Goal: Information Seeking & Learning: Learn about a topic

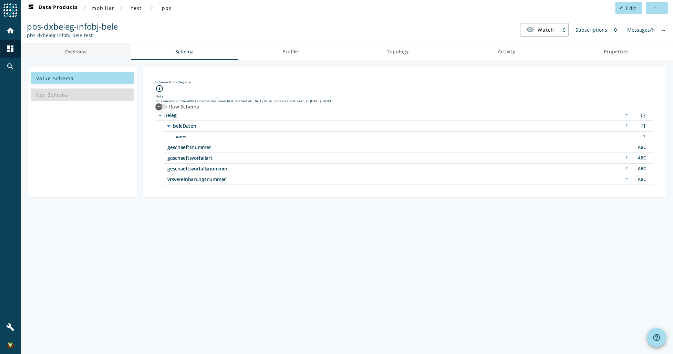
drag, startPoint x: 89, startPoint y: 52, endPoint x: 101, endPoint y: 51, distance: 12.8
click at [89, 52] on link "Overview" at bounding box center [76, 51] width 110 height 17
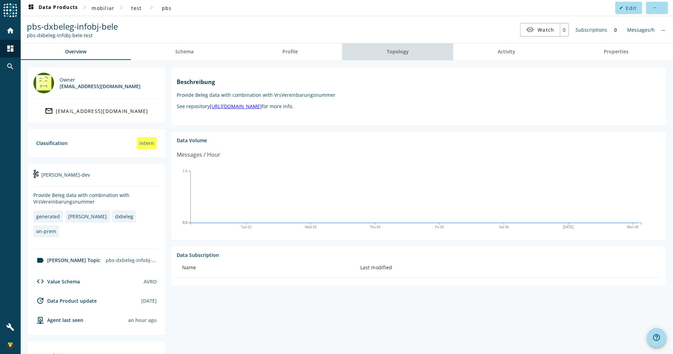
click at [408, 52] on link "Topology" at bounding box center [397, 51] width 111 height 17
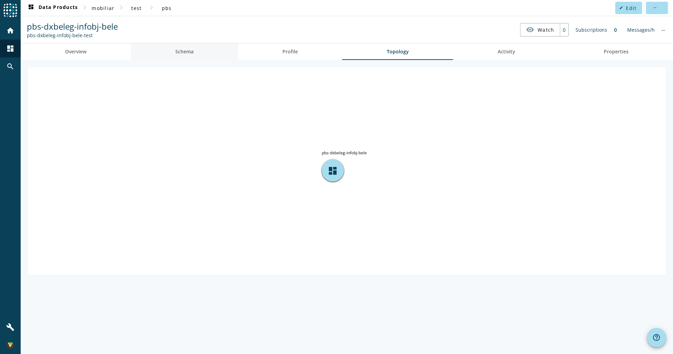
click at [209, 52] on link "Schema" at bounding box center [184, 51] width 107 height 17
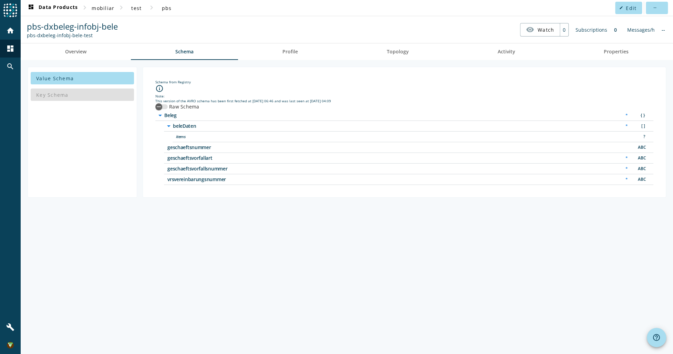
click at [83, 91] on div "Key Schema" at bounding box center [82, 94] width 103 height 17
click at [546, 56] on link "Activity" at bounding box center [506, 51] width 106 height 17
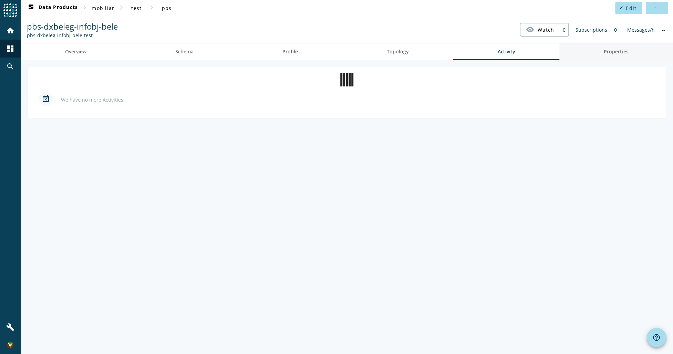
click at [634, 58] on link "Properties" at bounding box center [616, 51] width 114 height 17
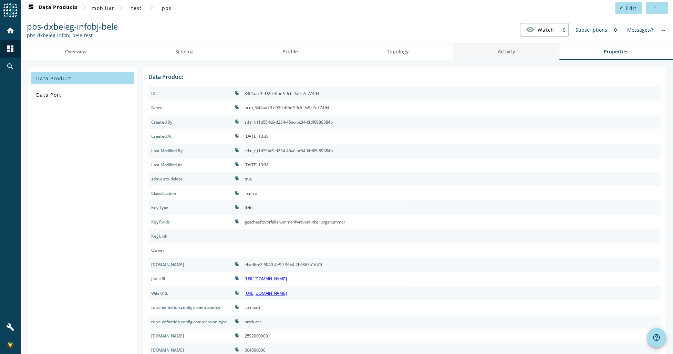
click at [527, 50] on link "Activity" at bounding box center [506, 51] width 106 height 17
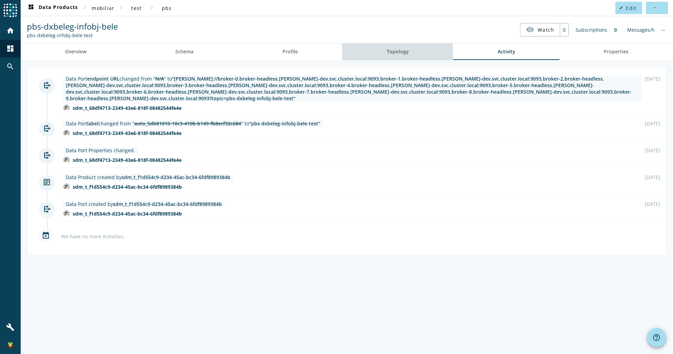
click at [388, 53] on span "Topology" at bounding box center [398, 51] width 22 height 5
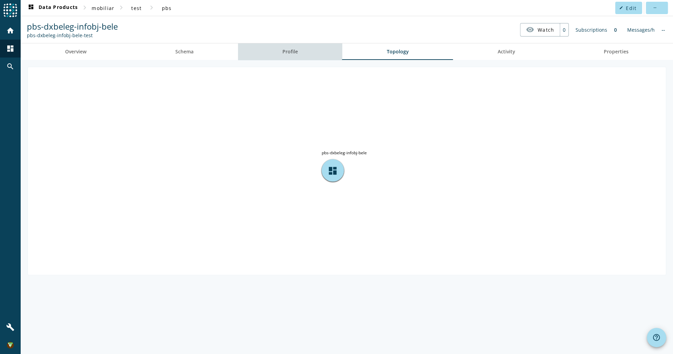
click at [301, 53] on link "Profile" at bounding box center [290, 51] width 104 height 17
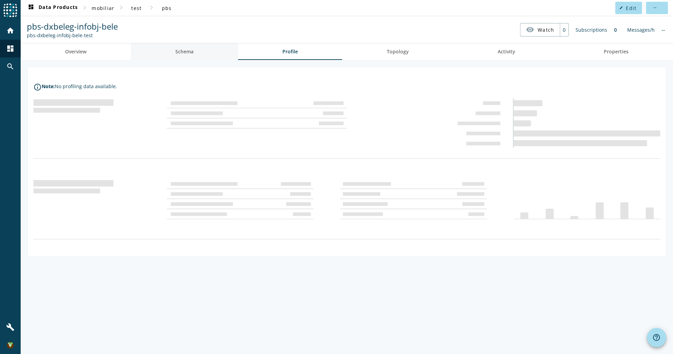
click at [183, 49] on span "Schema" at bounding box center [184, 51] width 18 height 5
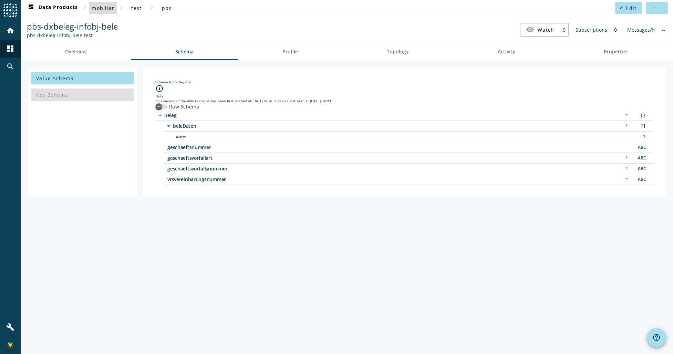
click at [112, 11] on span "mobiliar" at bounding box center [103, 8] width 23 height 7
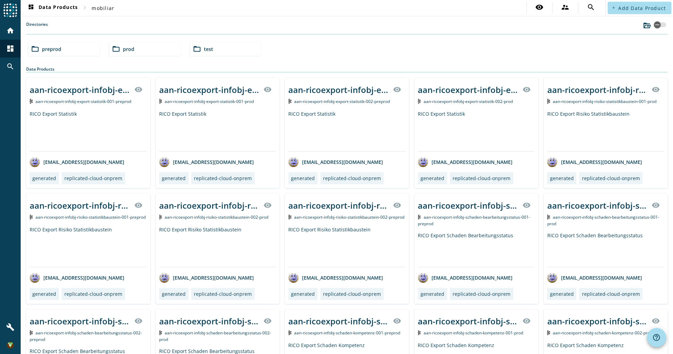
click at [60, 46] on span "preprod" at bounding box center [51, 49] width 19 height 7
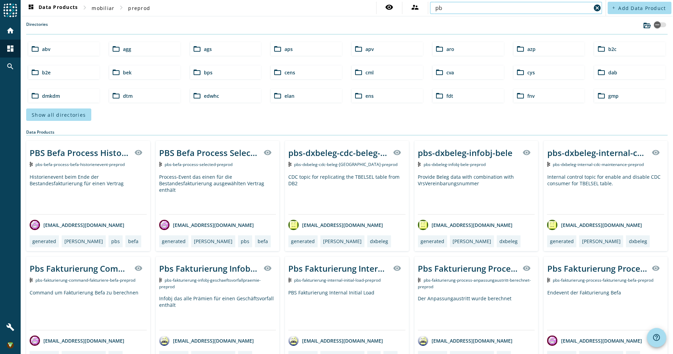
type input "p"
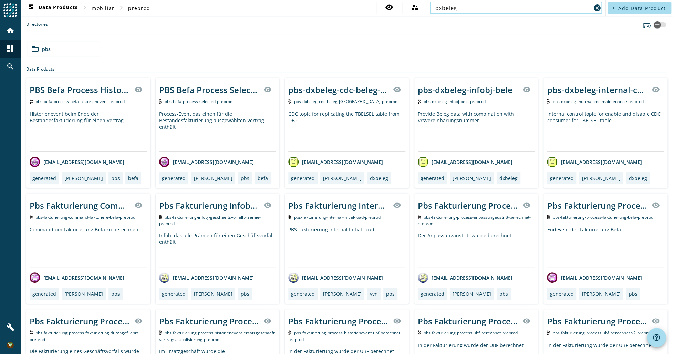
type input "dxbeleg"
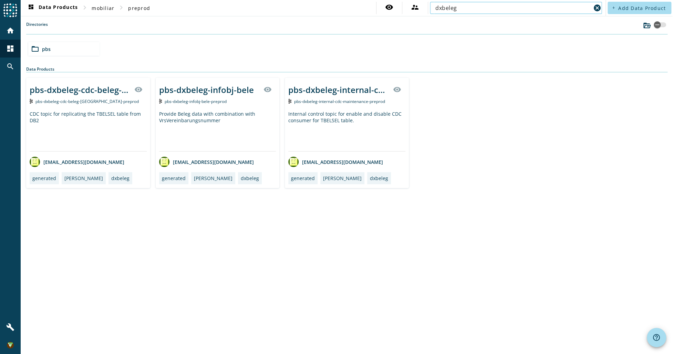
click at [240, 96] on div "pbs-dxbeleg-infobj-bele visibility" at bounding box center [217, 89] width 117 height 17
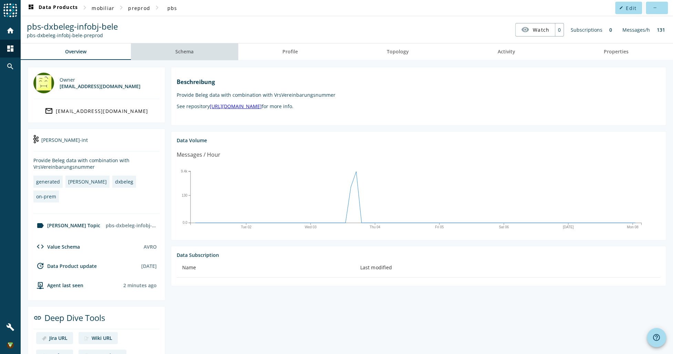
click at [187, 54] on span "Schema" at bounding box center [184, 51] width 18 height 5
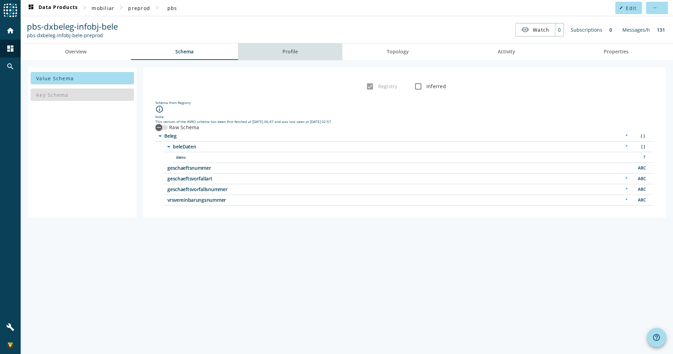
click at [297, 55] on span "Profile" at bounding box center [290, 51] width 16 height 17
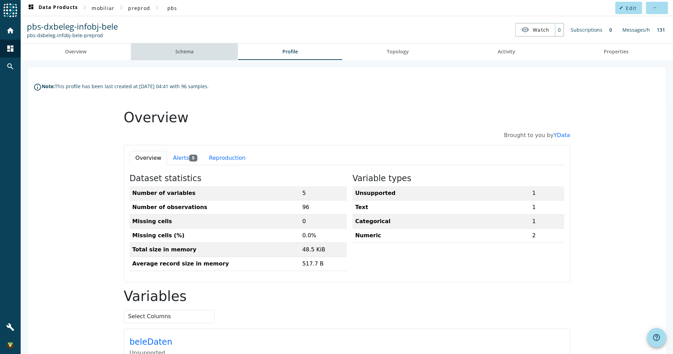
click at [175, 50] on span "Schema" at bounding box center [184, 51] width 18 height 5
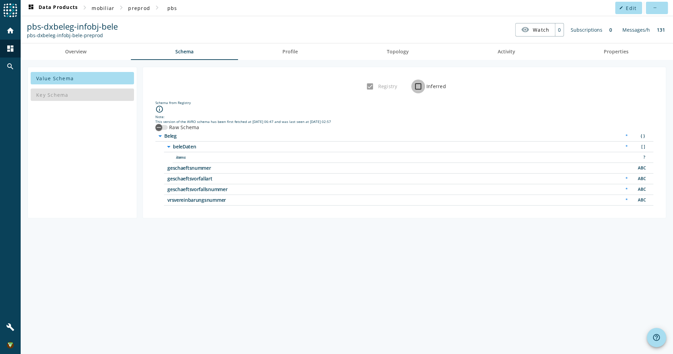
click at [419, 87] on input "Inferred" at bounding box center [418, 87] width 14 height 14
checkbox input "true"
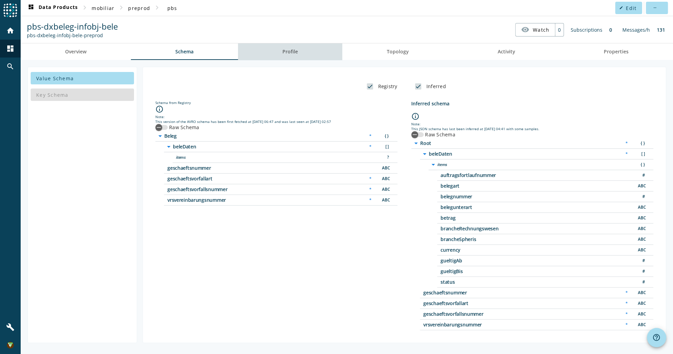
click at [298, 51] on span "Profile" at bounding box center [290, 51] width 16 height 5
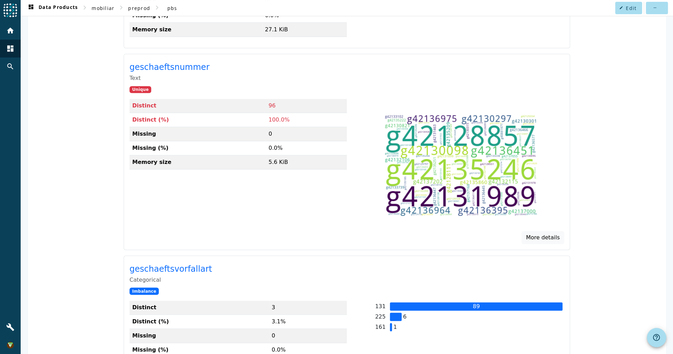
scroll to position [276, 0]
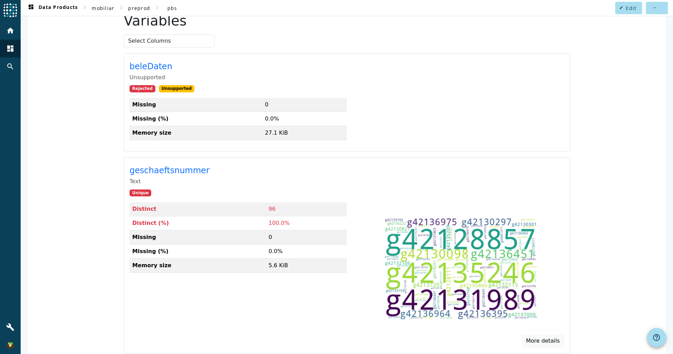
click at [262, 107] on td "0" at bounding box center [304, 105] width 85 height 14
click at [270, 119] on td "0.0%" at bounding box center [304, 119] width 85 height 14
drag, startPoint x: 270, startPoint y: 119, endPoint x: 287, endPoint y: 121, distance: 17.1
click at [287, 121] on tr "Missing (%) 0.0%" at bounding box center [238, 119] width 217 height 14
drag, startPoint x: 287, startPoint y: 121, endPoint x: 285, endPoint y: 137, distance: 16.2
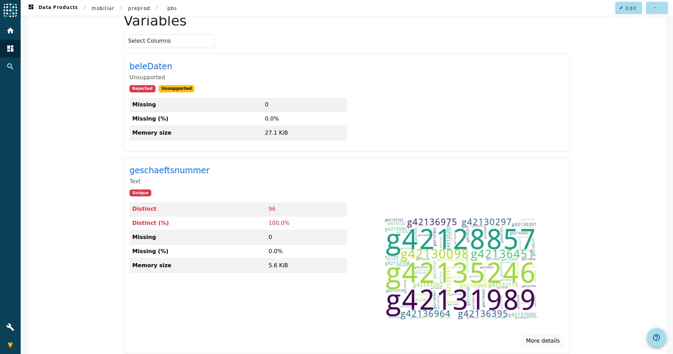
click at [304, 134] on td "27.1 KiB" at bounding box center [304, 133] width 85 height 14
drag, startPoint x: 242, startPoint y: 139, endPoint x: 287, endPoint y: 137, distance: 45.5
click at [287, 137] on table "Missing 0 Missing (%) 0.0% Memory size 27.1 KiB" at bounding box center [238, 119] width 217 height 42
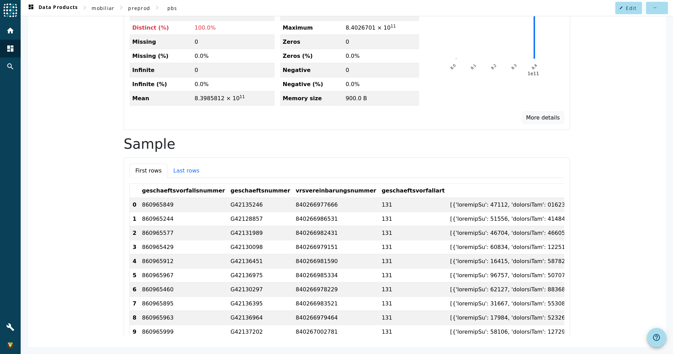
scroll to position [570, 0]
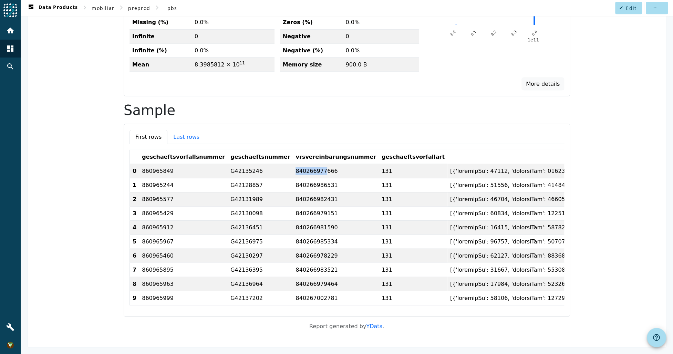
drag, startPoint x: 264, startPoint y: 165, endPoint x: 290, endPoint y: 168, distance: 27.0
click at [293, 168] on td "840266977666" at bounding box center [336, 171] width 86 height 14
drag, startPoint x: 290, startPoint y: 168, endPoint x: 379, endPoint y: 173, distance: 88.7
click at [379, 178] on td "131" at bounding box center [413, 185] width 69 height 14
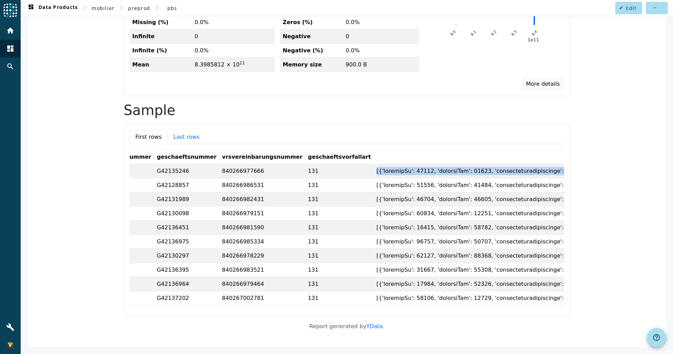
drag, startPoint x: 387, startPoint y: 166, endPoint x: 567, endPoint y: 173, distance: 180.6
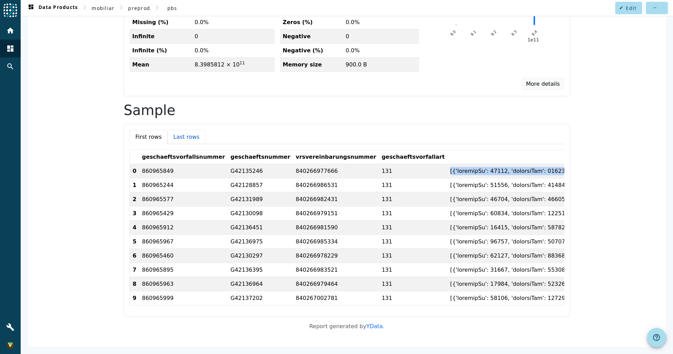
click at [182, 136] on button "Last rows" at bounding box center [186, 137] width 38 height 14
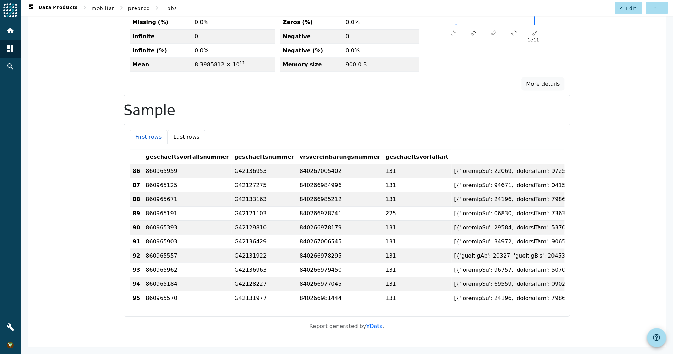
click at [150, 135] on button "First rows" at bounding box center [149, 137] width 38 height 14
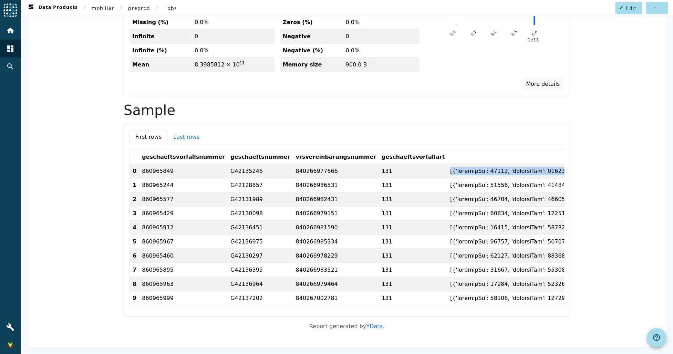
scroll to position [536, 0]
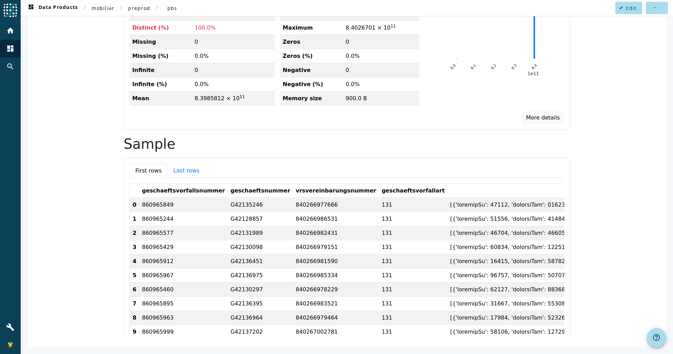
click at [173, 168] on button "Last rows" at bounding box center [186, 170] width 38 height 14
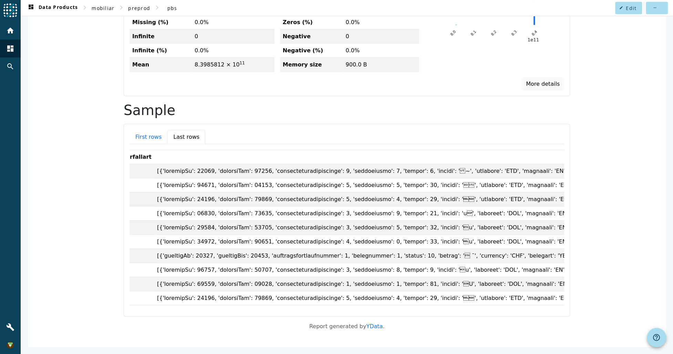
scroll to position [0, 322]
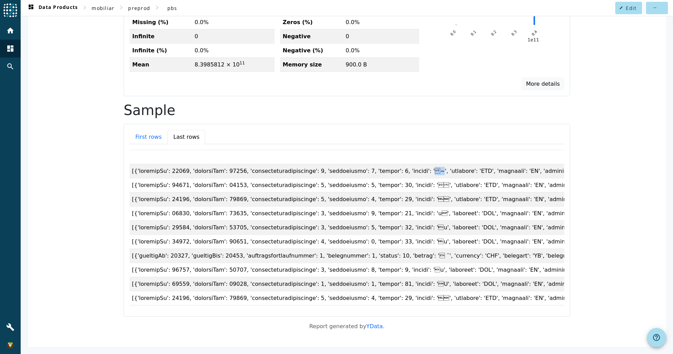
drag, startPoint x: 334, startPoint y: 168, endPoint x: 342, endPoint y: 169, distance: 7.6
drag, startPoint x: 338, startPoint y: 281, endPoint x: 343, endPoint y: 281, distance: 5.9
drag, startPoint x: 343, startPoint y: 281, endPoint x: 349, endPoint y: 284, distance: 6.3
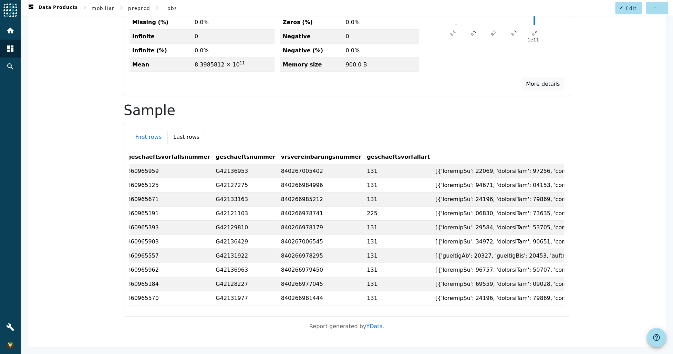
scroll to position [0, 0]
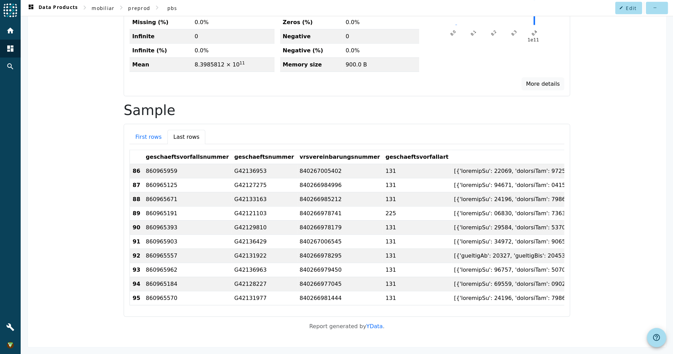
click at [552, 330] on p "Report generated by YData ." at bounding box center [347, 326] width 638 height 8
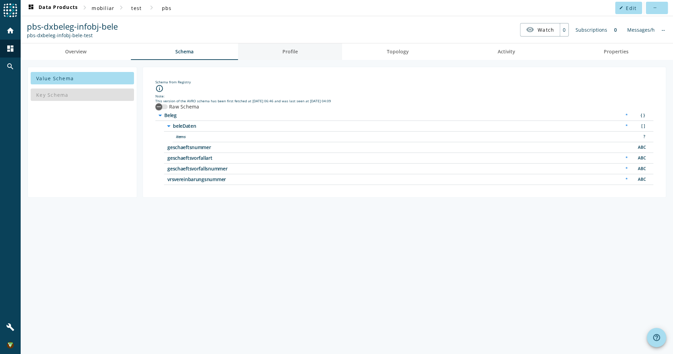
click at [298, 52] on span "Profile" at bounding box center [290, 51] width 16 height 5
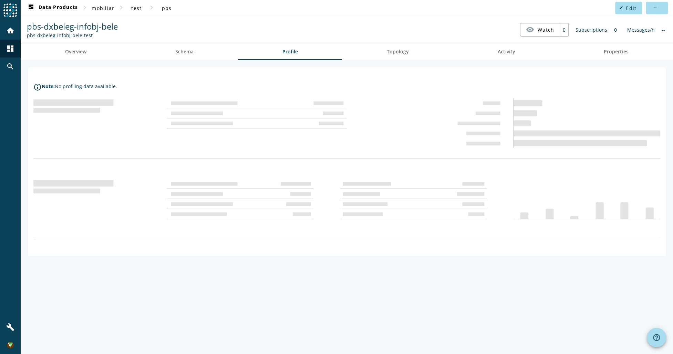
click at [400, 61] on div "info_outline Note: No profiling data available." at bounding box center [347, 207] width 652 height 294
click at [400, 57] on span "Topology" at bounding box center [398, 51] width 22 height 17
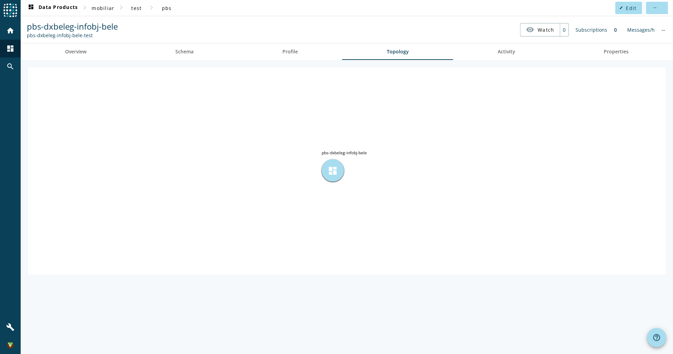
click at [335, 167] on span "dashboard" at bounding box center [333, 170] width 10 height 10
click at [289, 49] on span "Profile" at bounding box center [290, 51] width 16 height 5
